Goal: Navigation & Orientation: Understand site structure

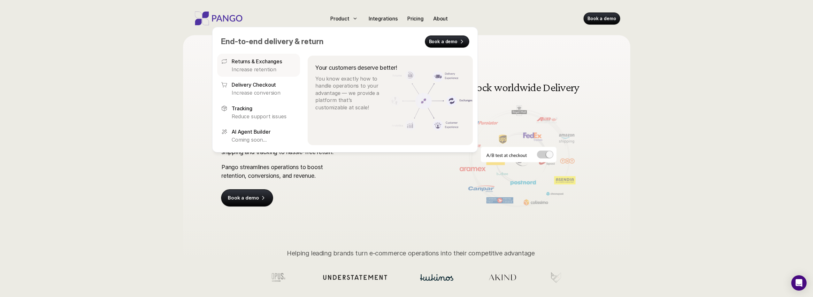
click at [255, 63] on p "Returns & Exchanges" at bounding box center [257, 62] width 51 height 8
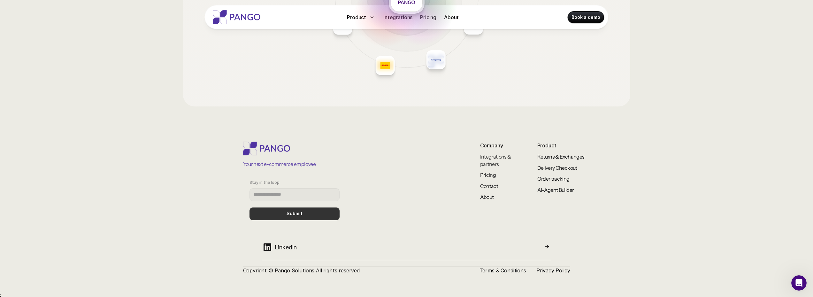
scroll to position [1087, 0]
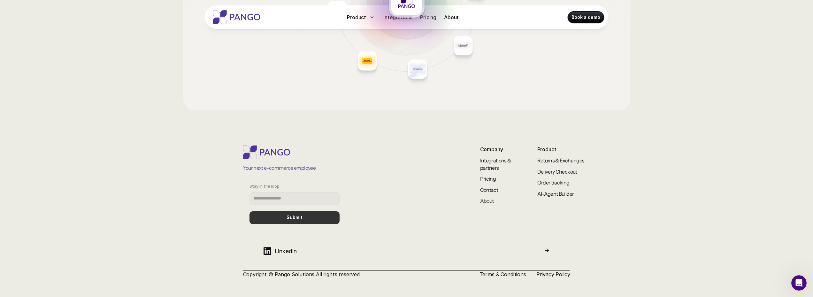
click at [487, 200] on link "About" at bounding box center [487, 201] width 14 height 6
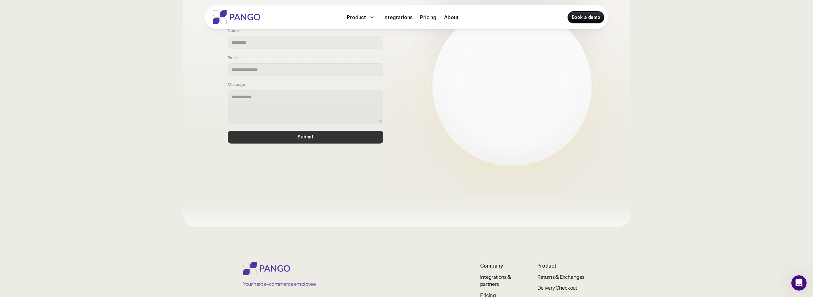
scroll to position [530, 0]
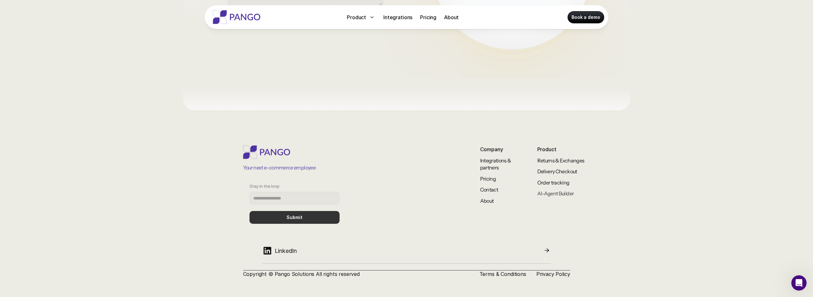
click at [564, 193] on link "AI-Agent Builder" at bounding box center [556, 193] width 37 height 6
